Goal: Transaction & Acquisition: Book appointment/travel/reservation

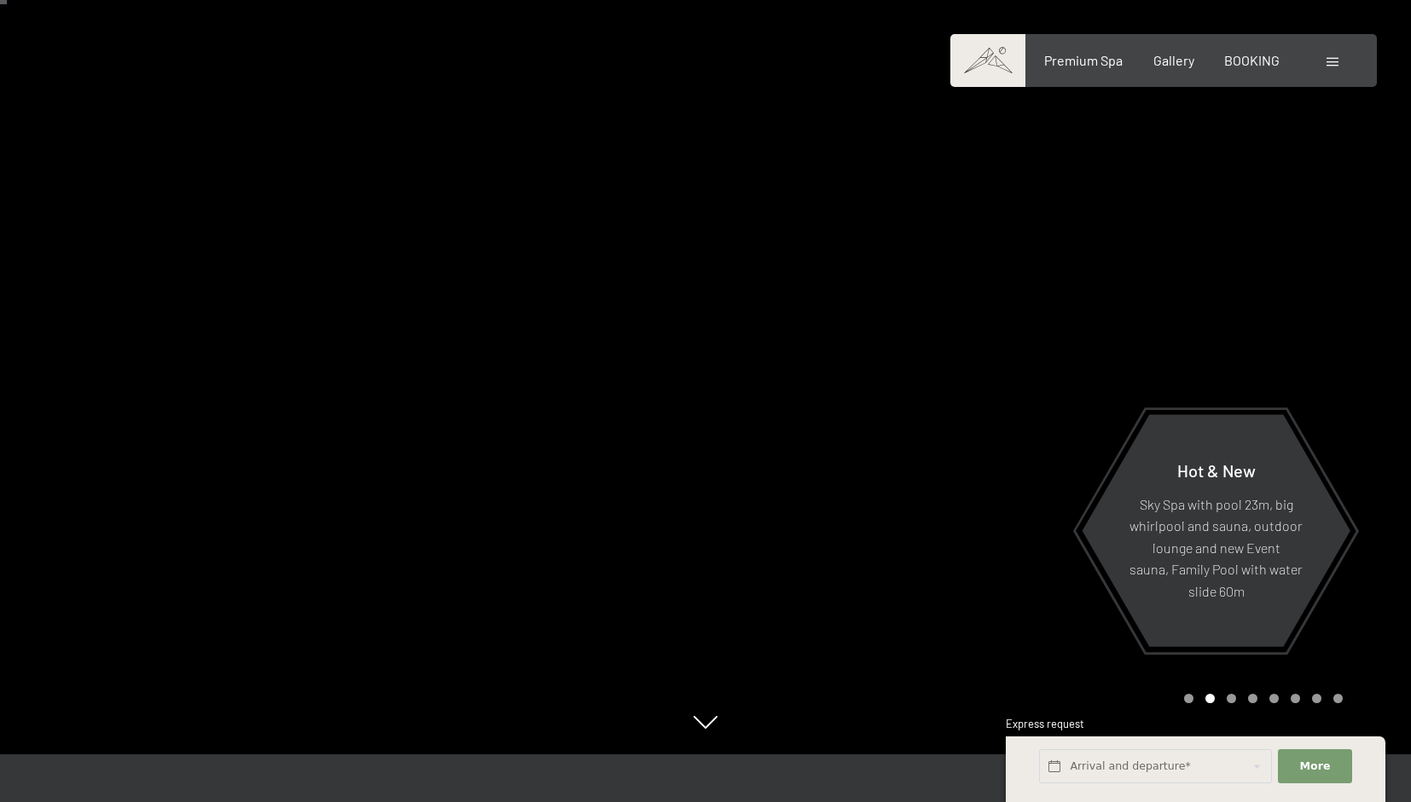
scroll to position [43, 0]
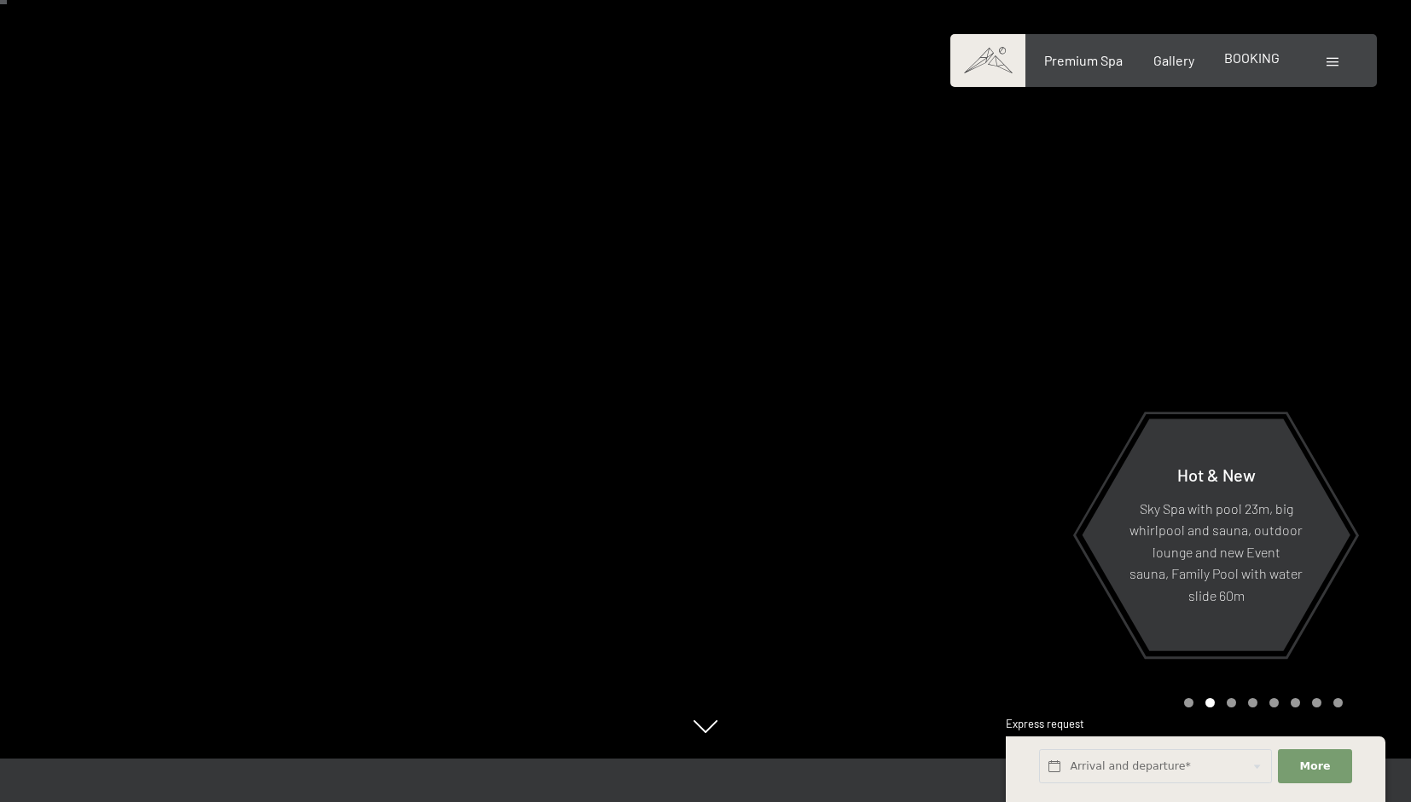
click at [1243, 55] on span "BOOKING" at bounding box center [1251, 57] width 55 height 16
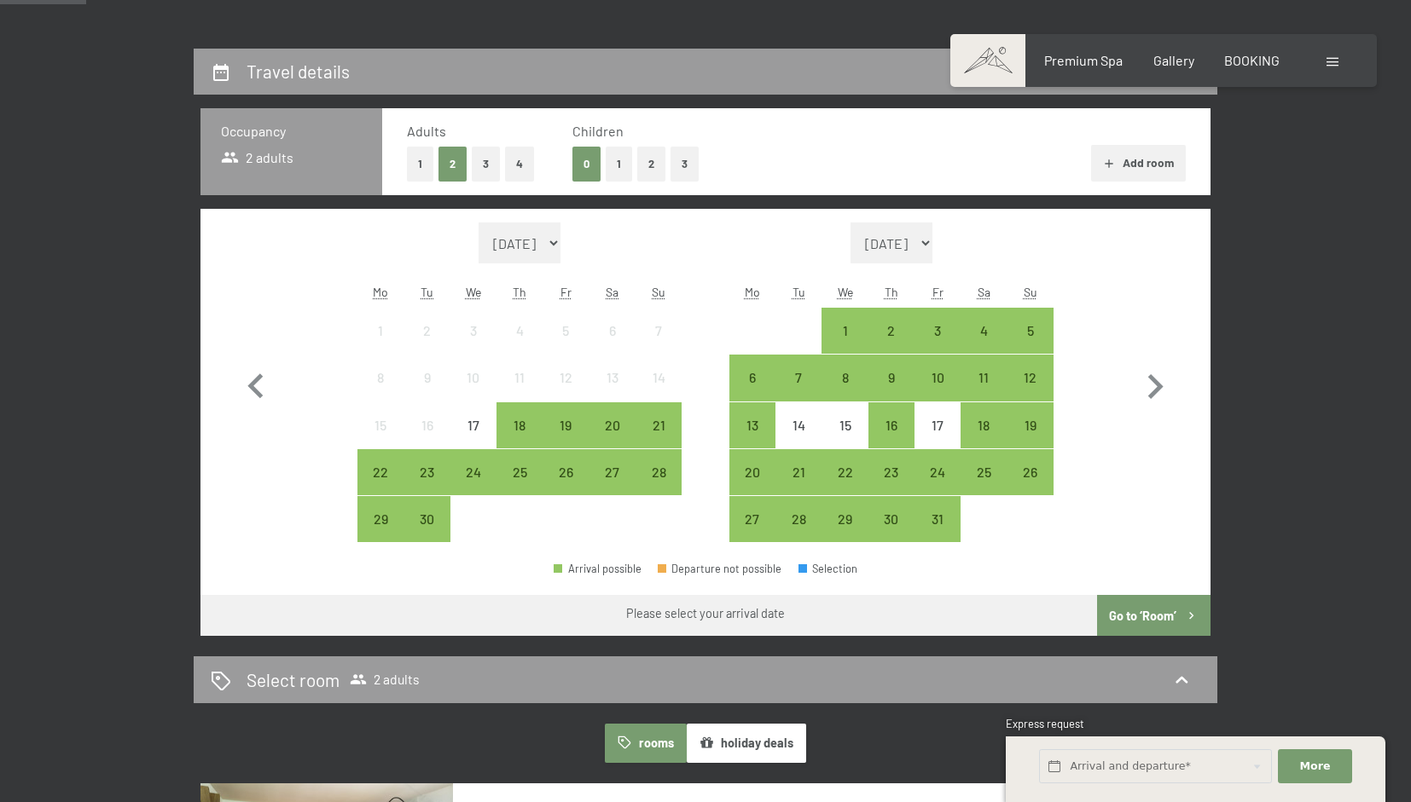
scroll to position [427, 0]
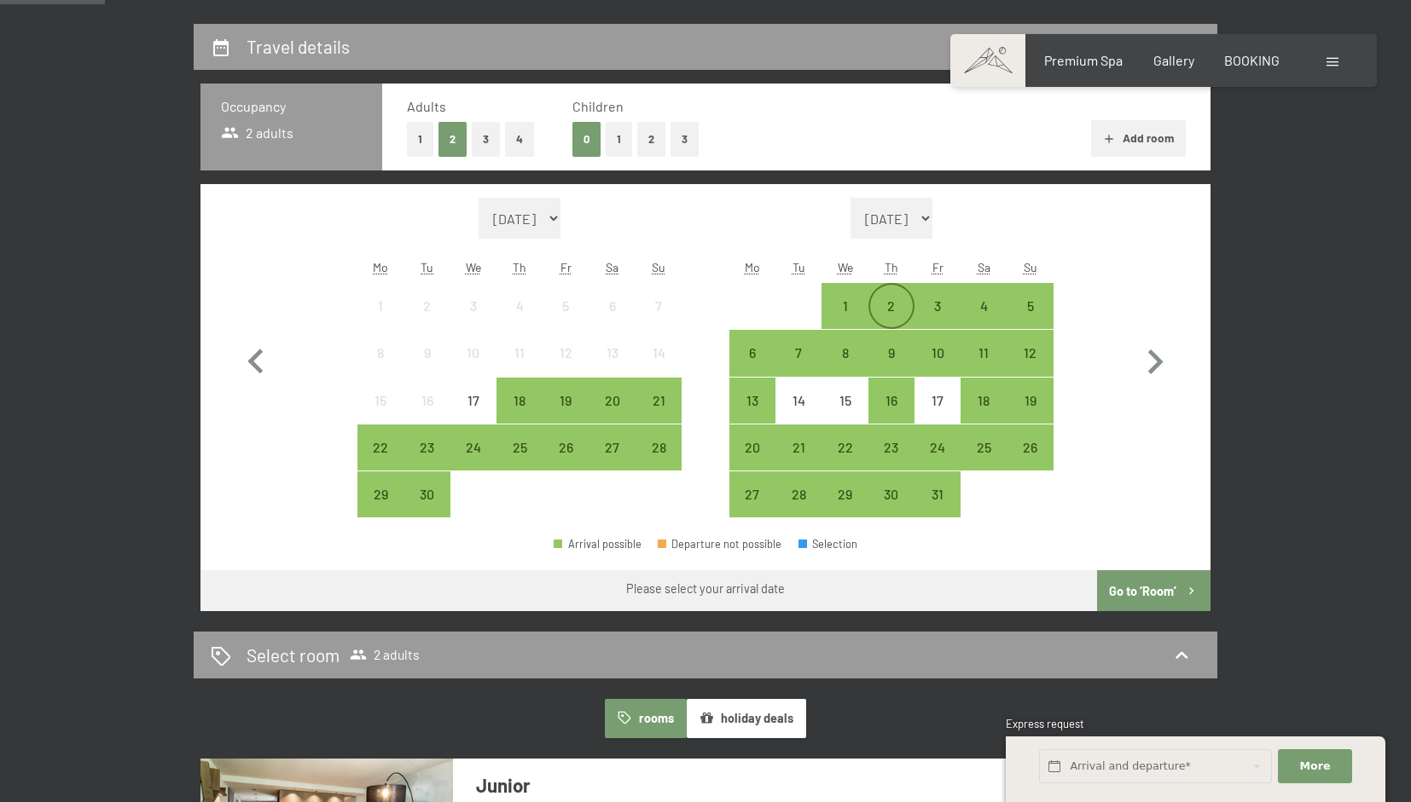
click at [891, 293] on div "2" at bounding box center [891, 306] width 43 height 43
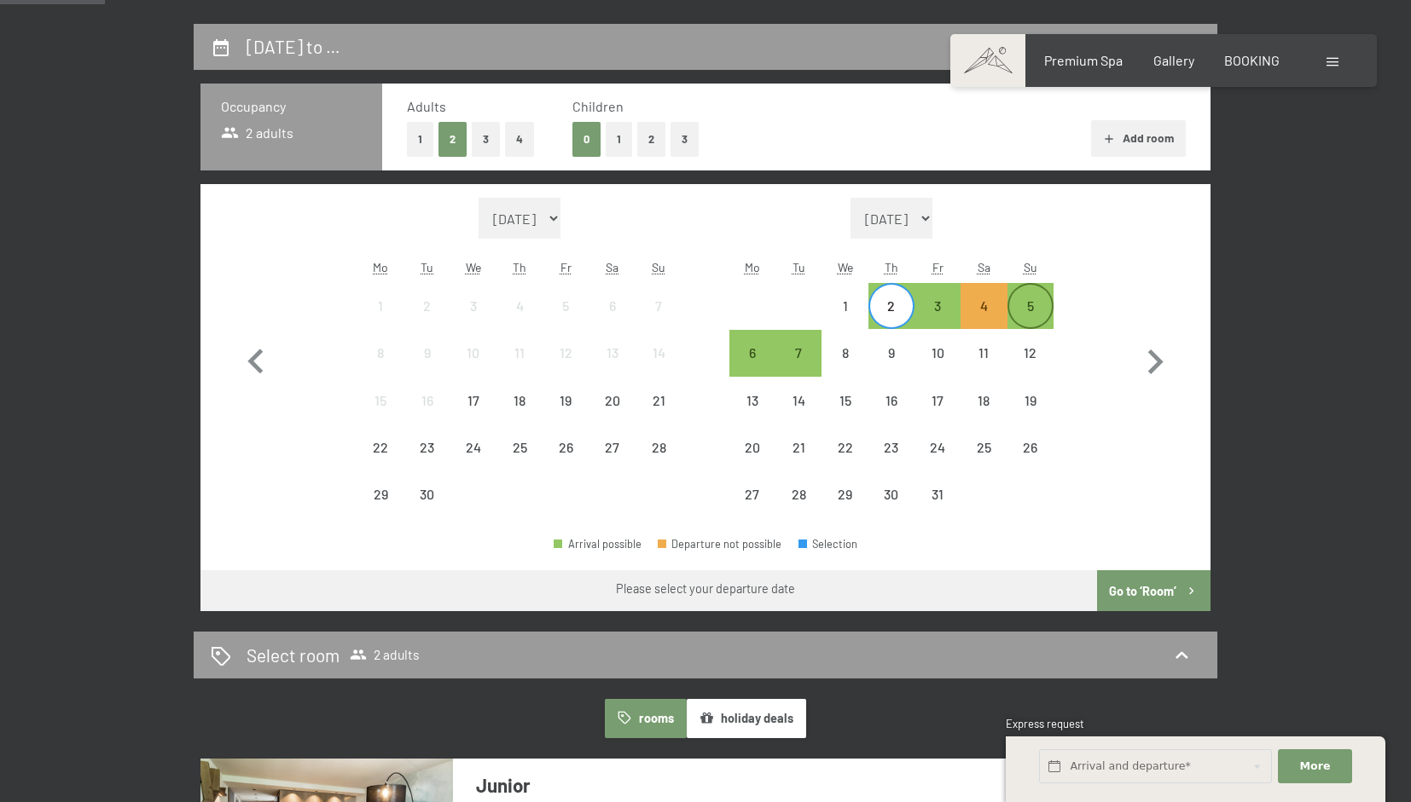
click at [1026, 299] on div "5" at bounding box center [1030, 320] width 43 height 43
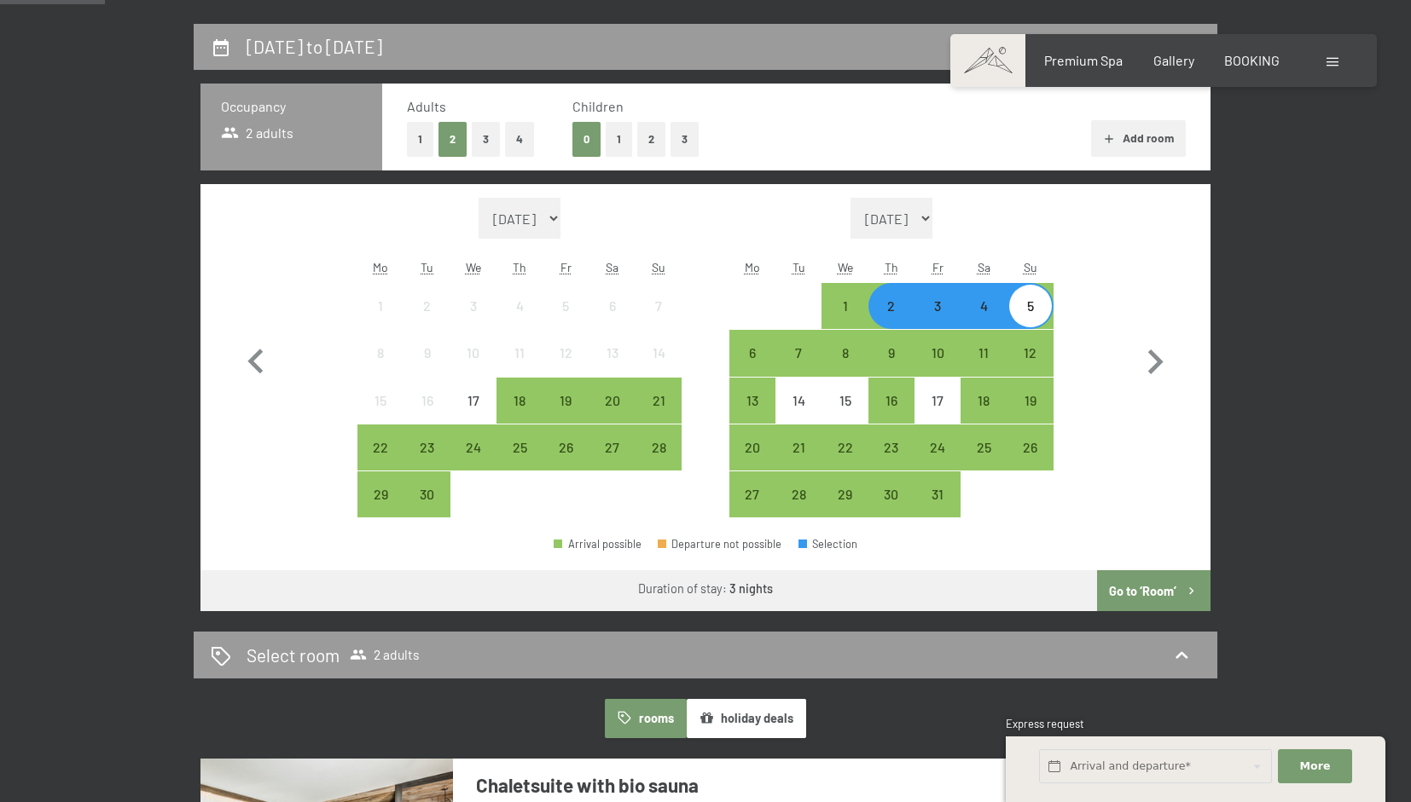
click at [643, 148] on button "2" at bounding box center [651, 139] width 28 height 35
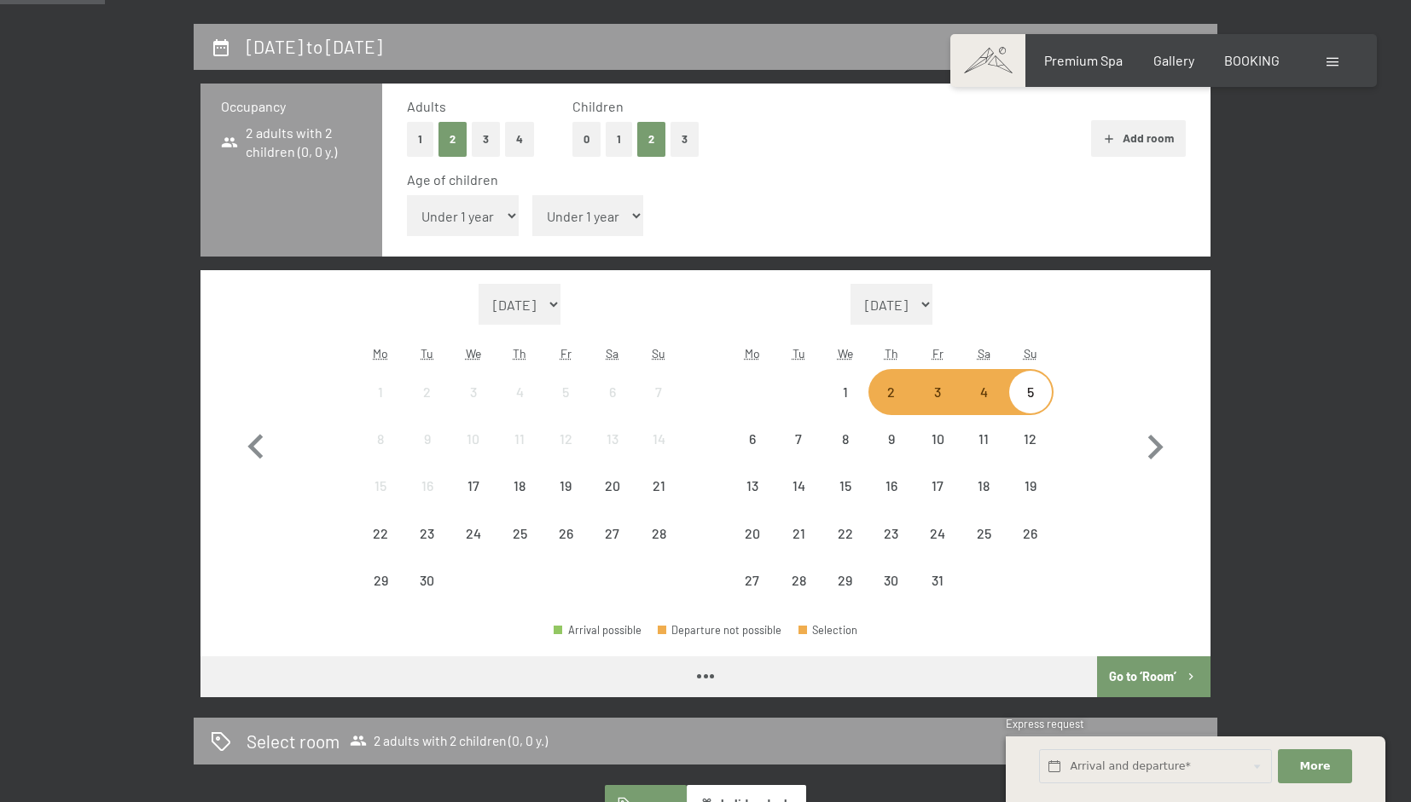
click at [484, 218] on select "Under 1 year 1 year 2 years 3 years 4 years 5 years 6 years 7 years 8 years 9 y…" at bounding box center [463, 215] width 112 height 41
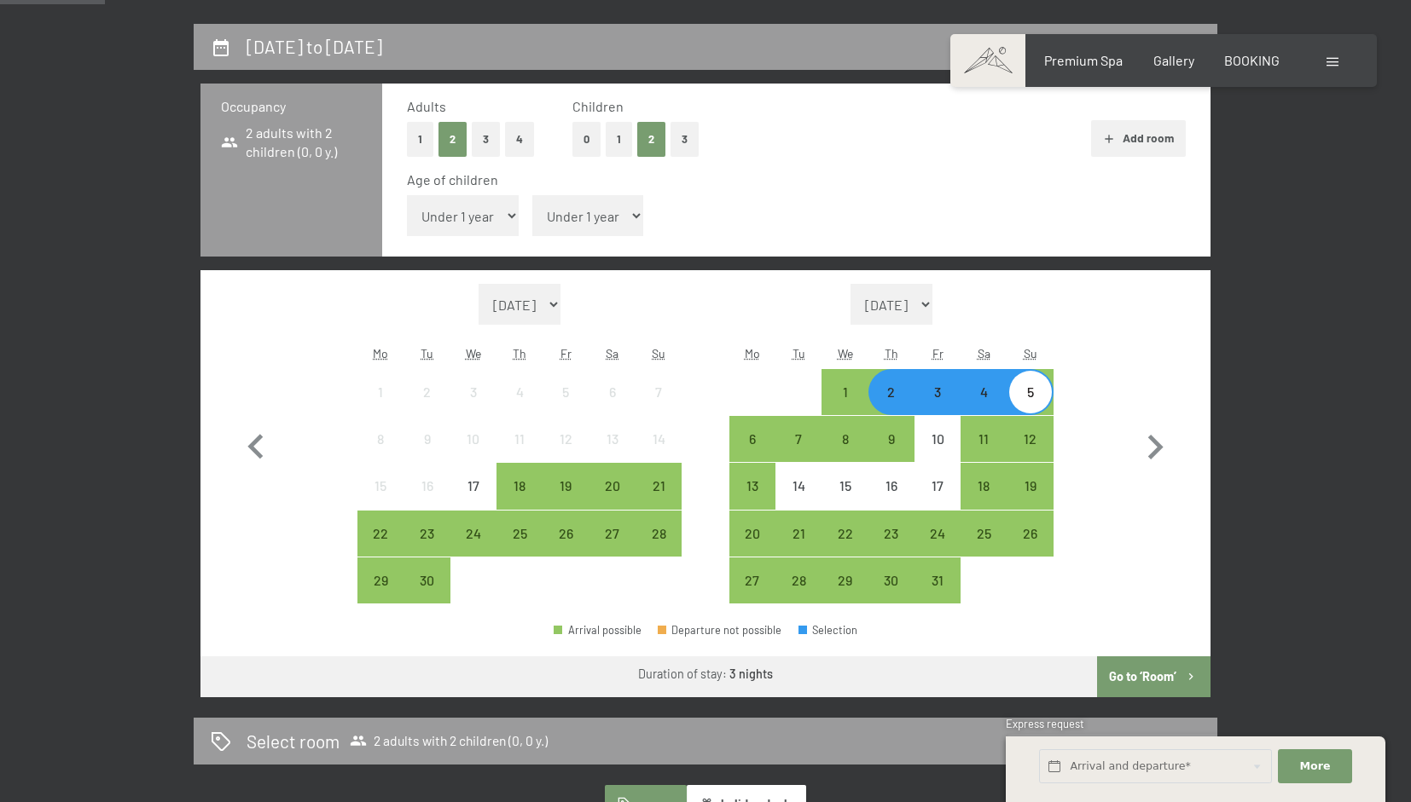
click at [407, 195] on select "Under 1 year 1 year 2 years 3 years 4 years 5 years 6 years 7 years 8 years 9 y…" at bounding box center [463, 215] width 112 height 41
click at [581, 214] on select "Under 1 year 1 year 2 years 3 years 4 years 5 years 6 years 7 years 8 years 9 y…" at bounding box center [588, 215] width 112 height 41
select select "3"
click at [532, 195] on select "Under 1 year 1 year 2 years 3 years 4 years 5 years 6 years 7 years 8 years 9 y…" at bounding box center [588, 215] width 112 height 41
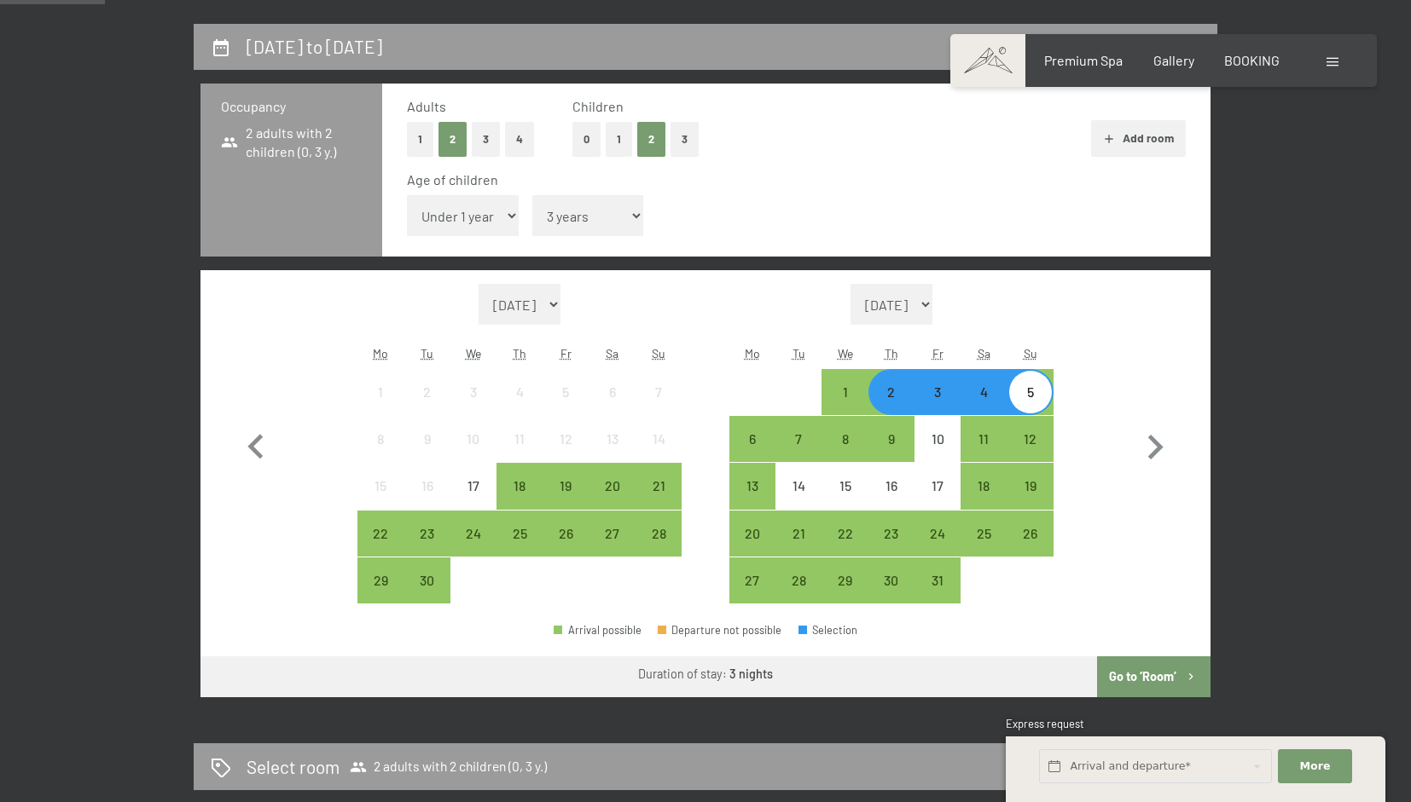
click at [1158, 675] on button "Go to ‘Room’" at bounding box center [1153, 677] width 113 height 41
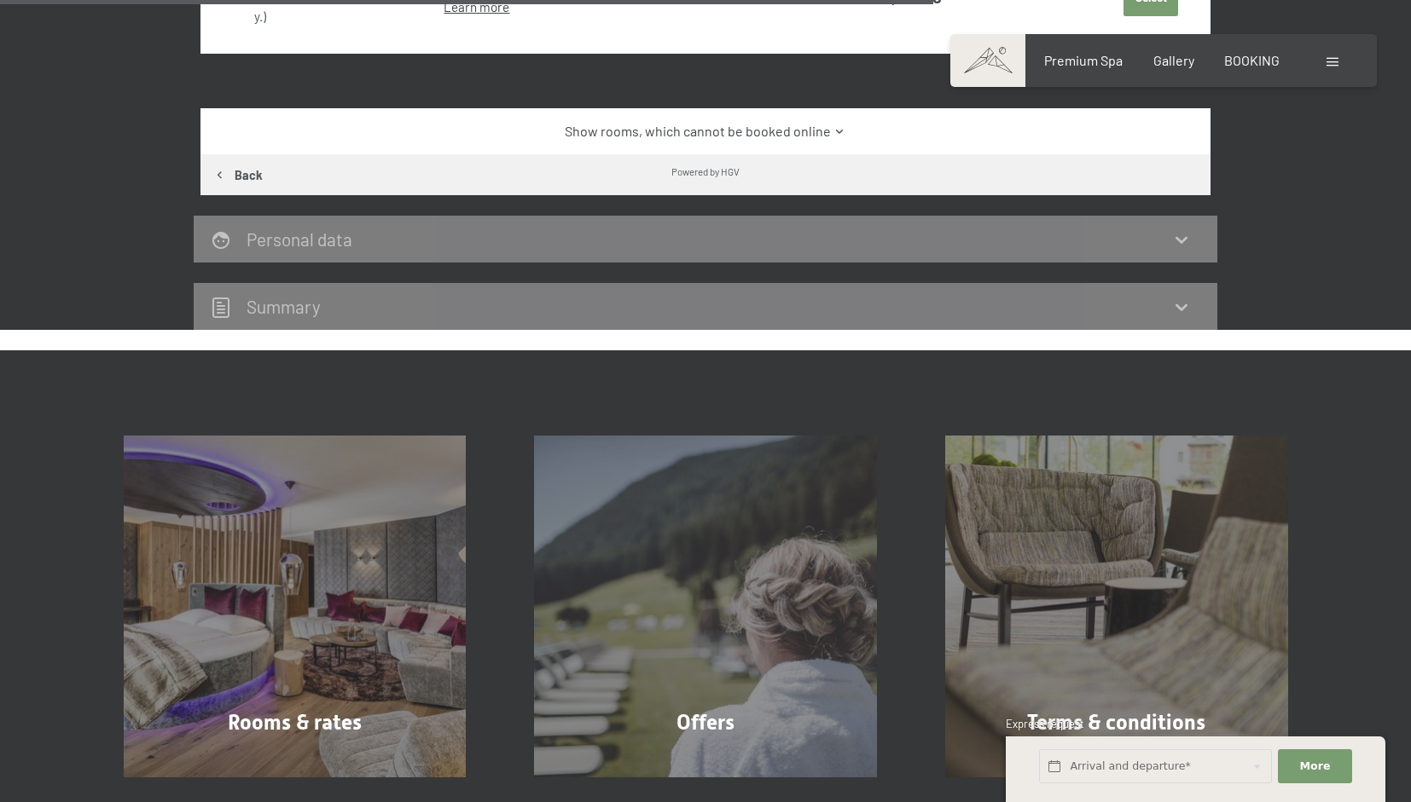
scroll to position [1527, 0]
